Goal: Task Accomplishment & Management: Use online tool/utility

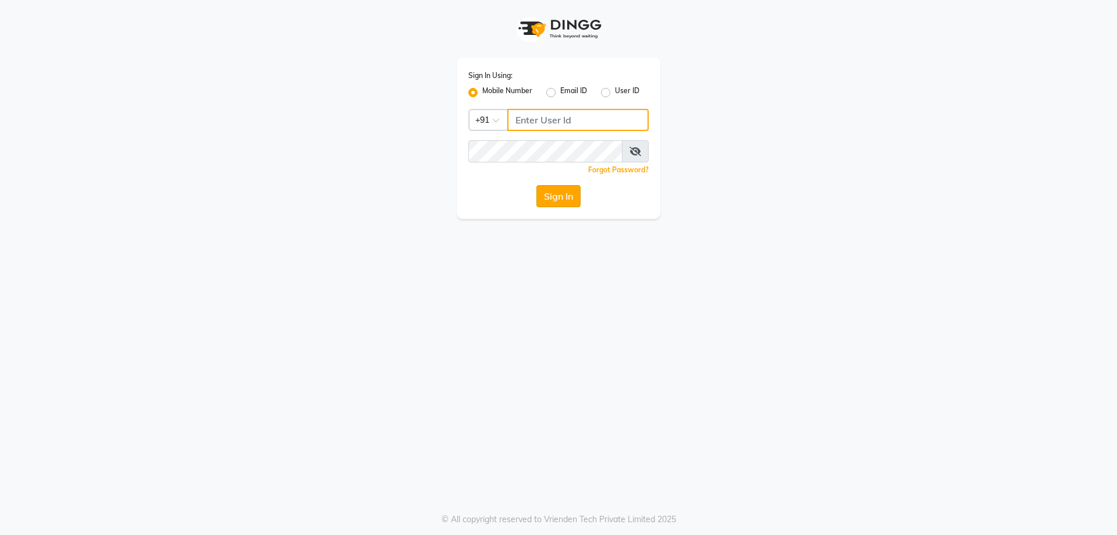
type input "9100166668"
click at [557, 197] on button "Sign In" at bounding box center [558, 196] width 44 height 22
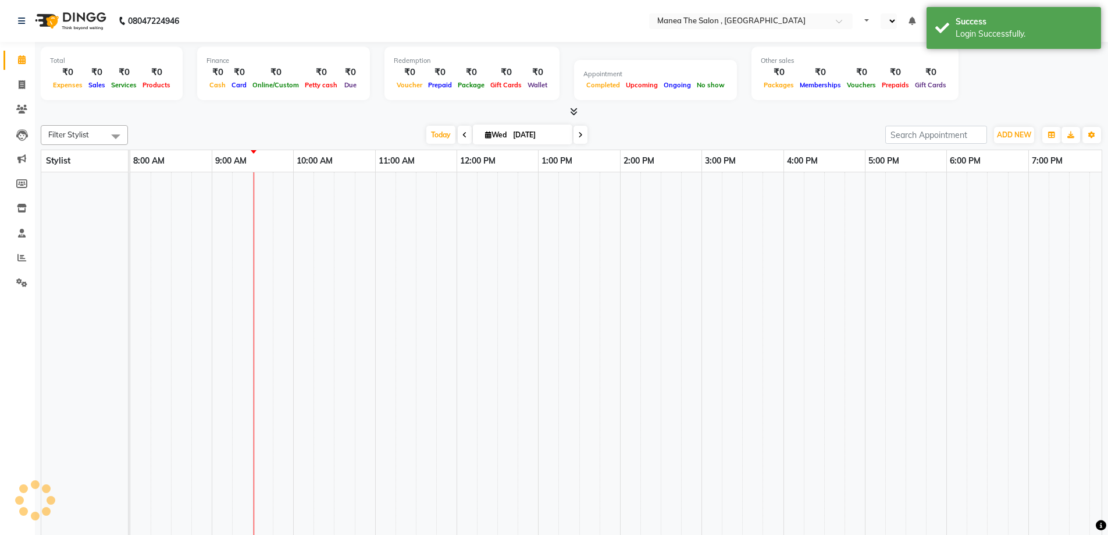
select select "en"
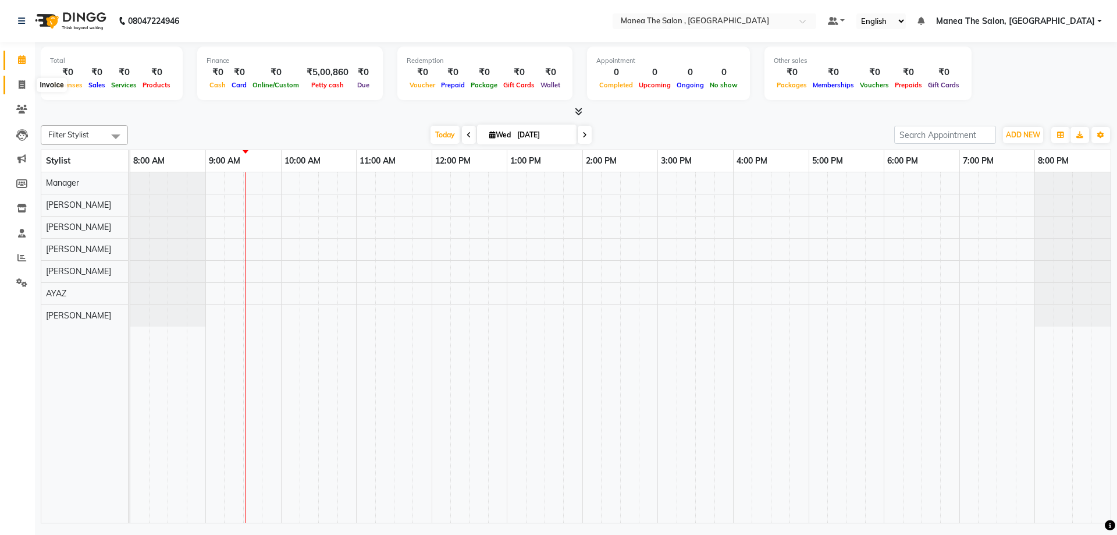
click at [20, 83] on icon at bounding box center [22, 84] width 6 height 9
select select "service"
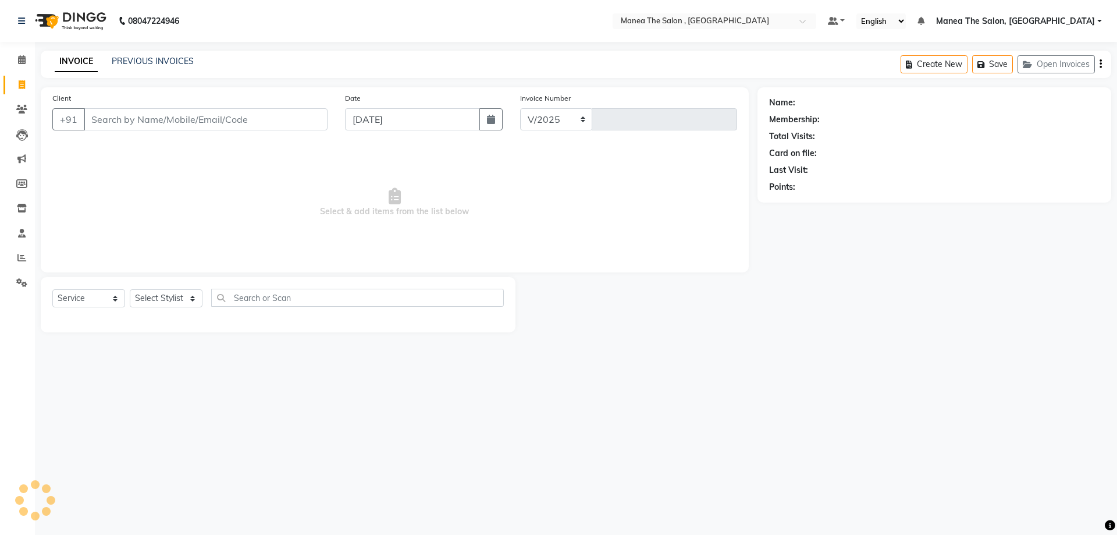
select select "7201"
type input "2335"
click at [20, 256] on icon at bounding box center [21, 257] width 9 height 9
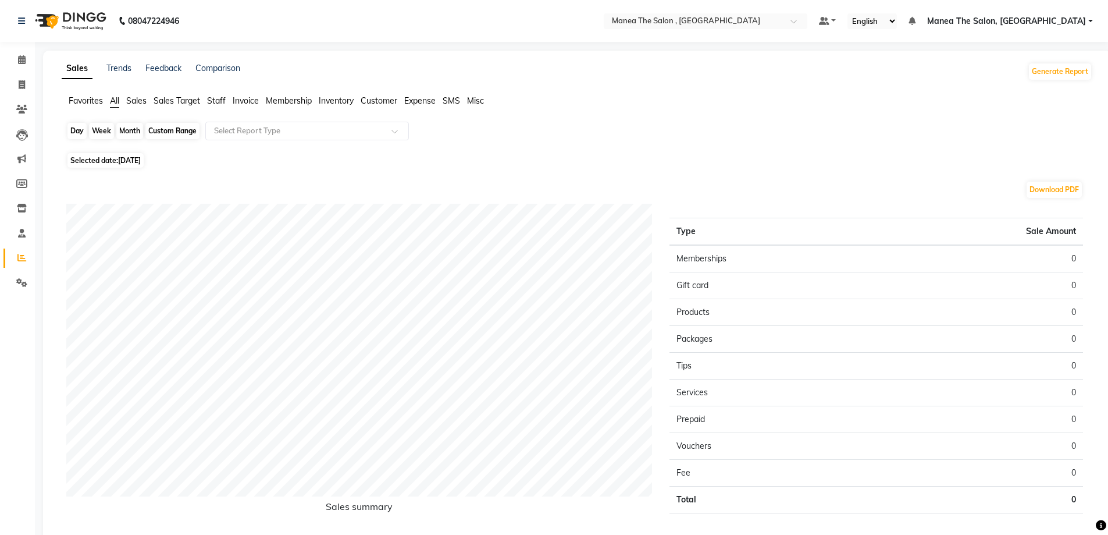
click at [74, 130] on div "Day" at bounding box center [76, 131] width 19 height 16
select select "9"
select select "2025"
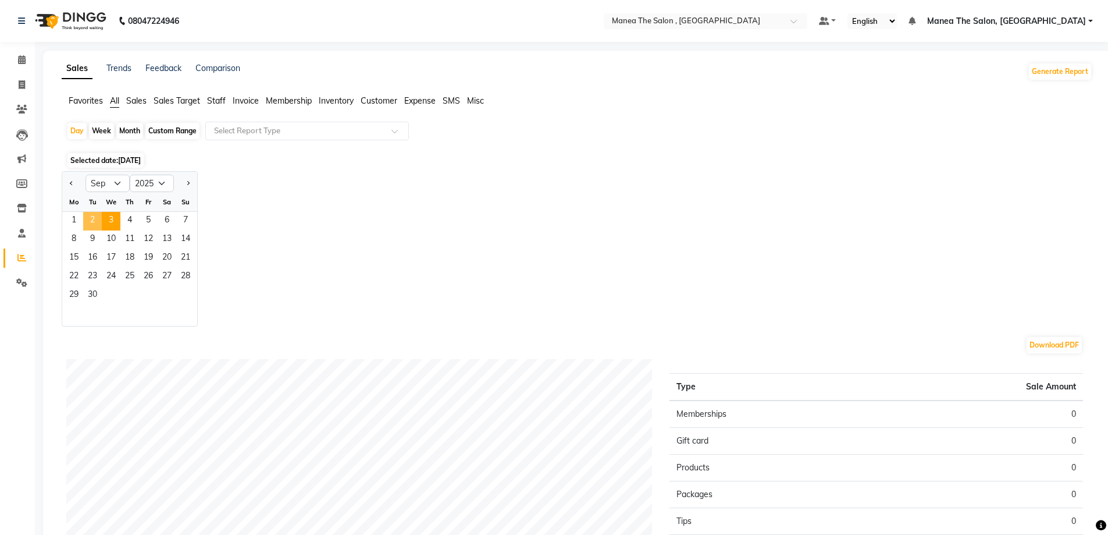
click at [97, 220] on span "2" at bounding box center [92, 221] width 19 height 19
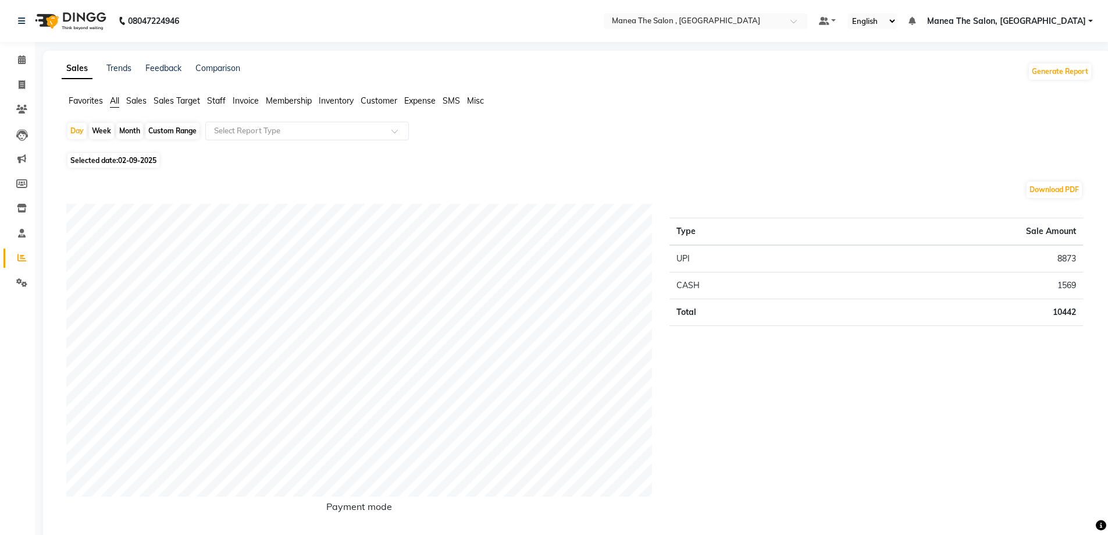
click at [138, 131] on div "Month" at bounding box center [129, 131] width 27 height 16
select select "9"
select select "2025"
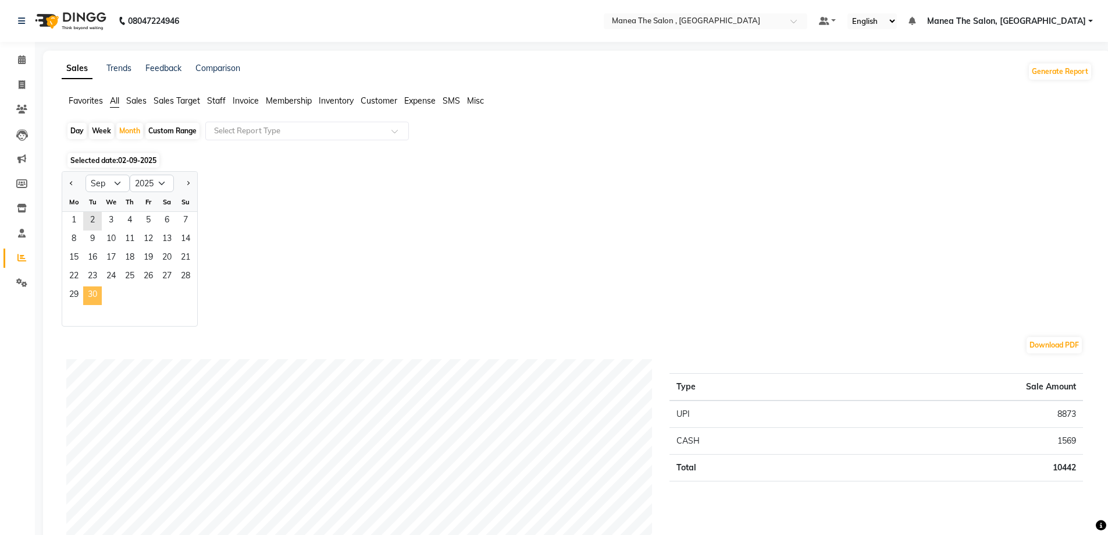
click at [97, 296] on span "30" at bounding box center [92, 295] width 19 height 19
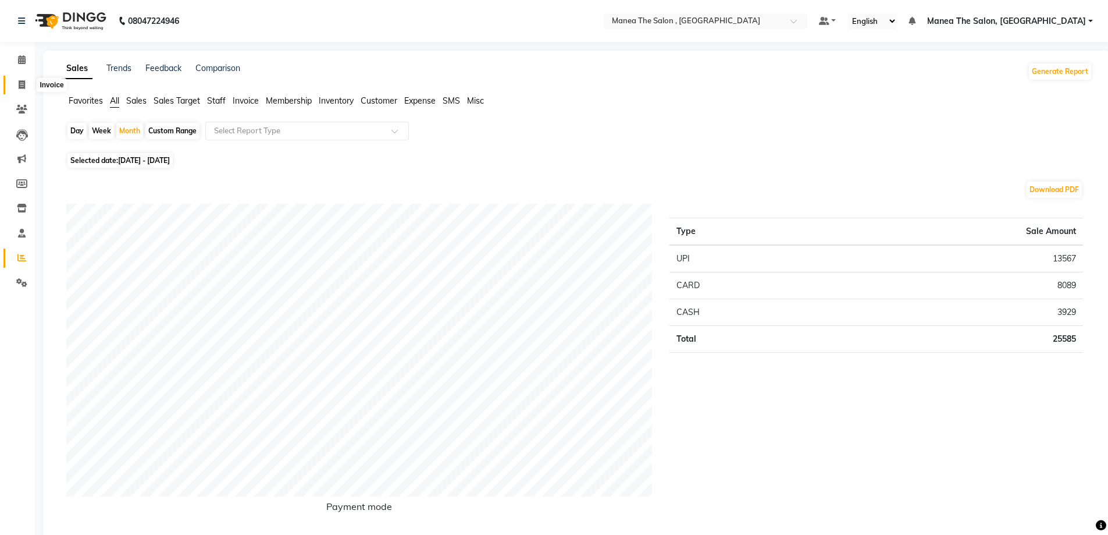
click at [20, 84] on icon at bounding box center [22, 84] width 6 height 9
select select "service"
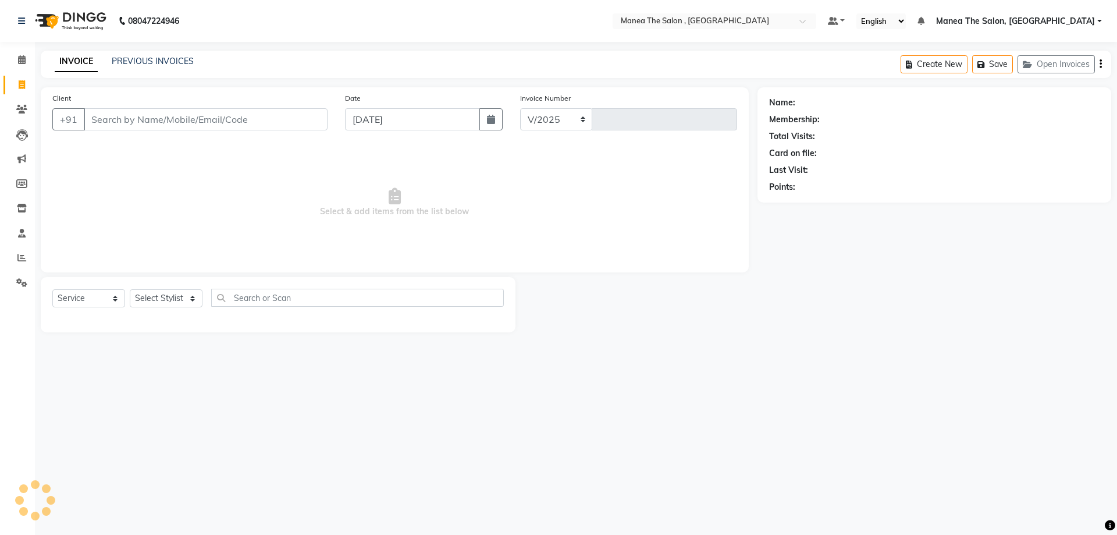
select select "7201"
type input "2335"
